Goal: Information Seeking & Learning: Understand process/instructions

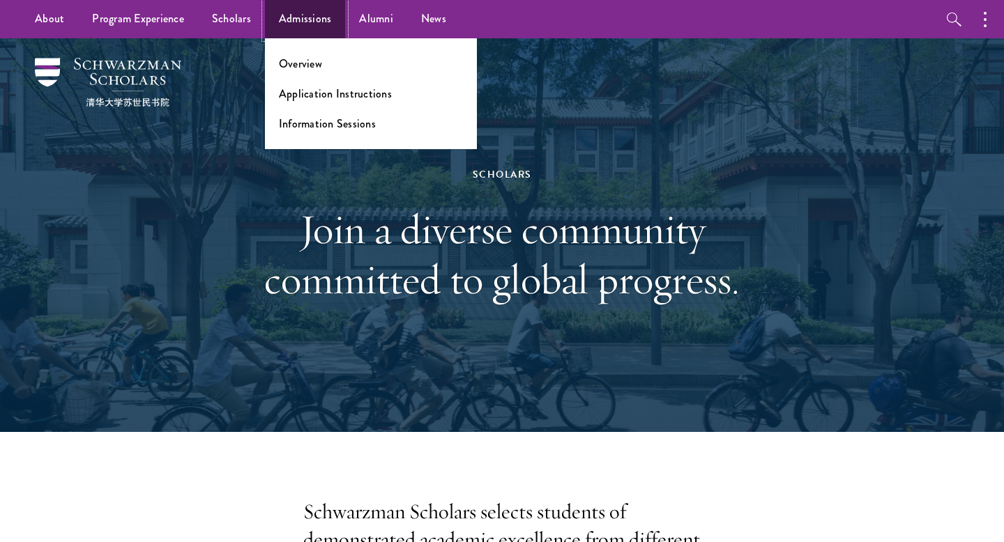
click at [323, 13] on link "Admissions" at bounding box center [305, 19] width 81 height 38
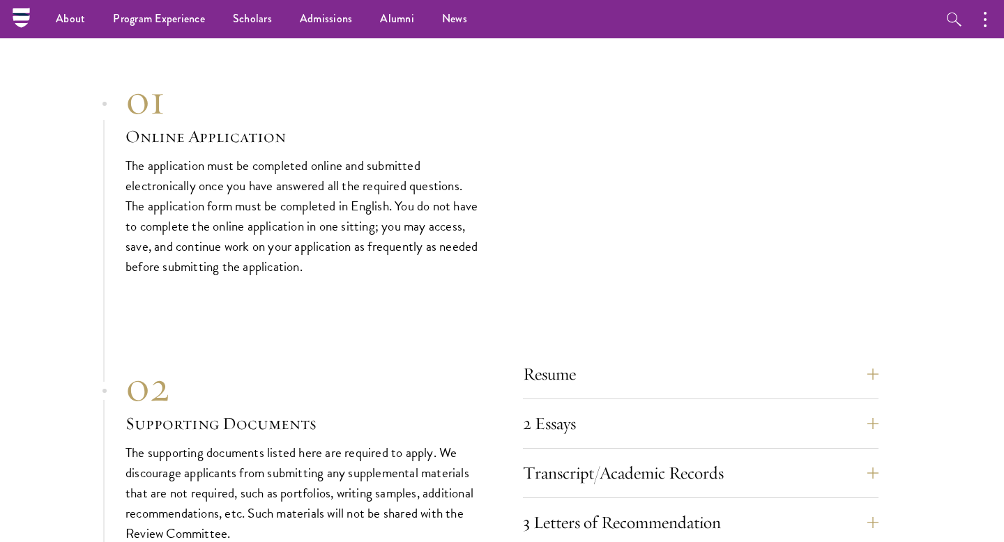
scroll to position [3918, 0]
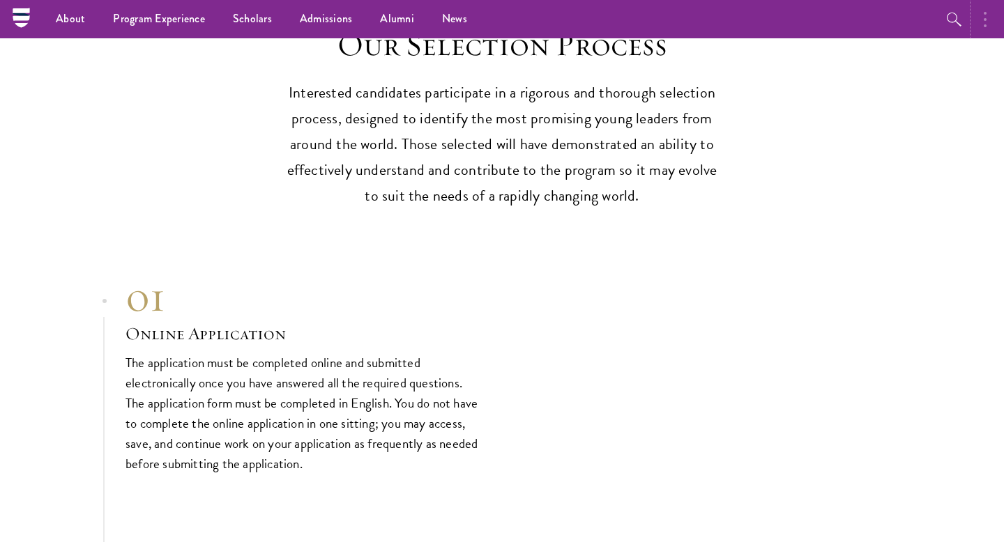
click at [982, 17] on button "button" at bounding box center [988, 19] width 31 height 38
click at [794, 17] on button "button" at bounding box center [804, 19] width 38 height 38
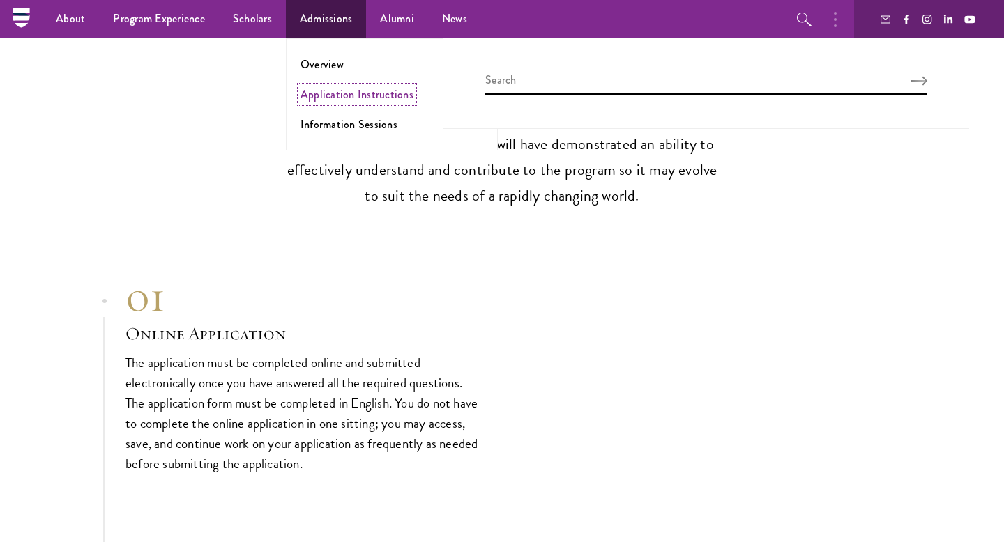
click at [335, 89] on link "Application Instructions" at bounding box center [357, 94] width 113 height 16
